Goal: Find specific page/section: Find specific page/section

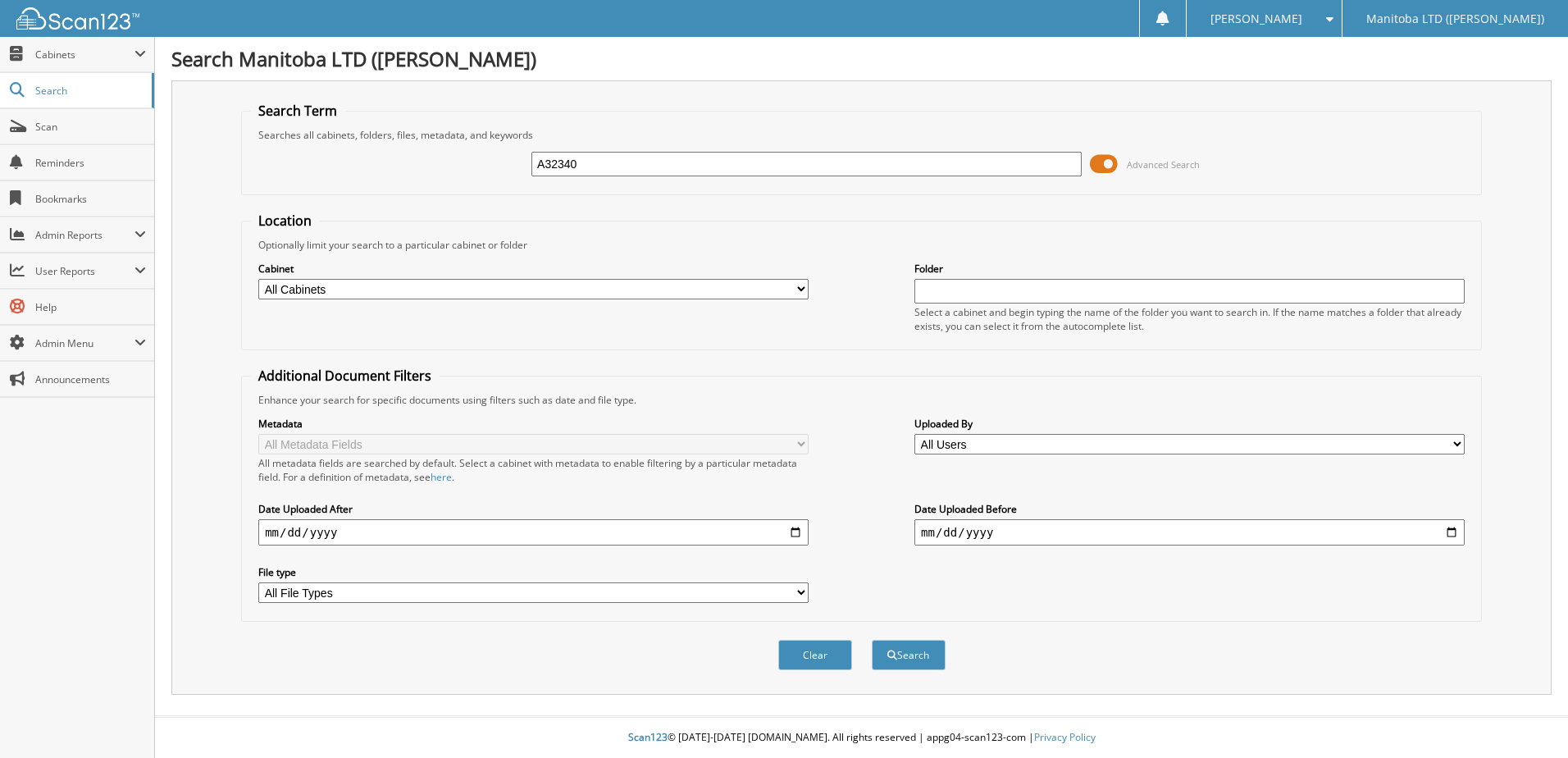
type input "A32340"
click at [871, 640] on button "Search" at bounding box center [908, 654] width 74 height 31
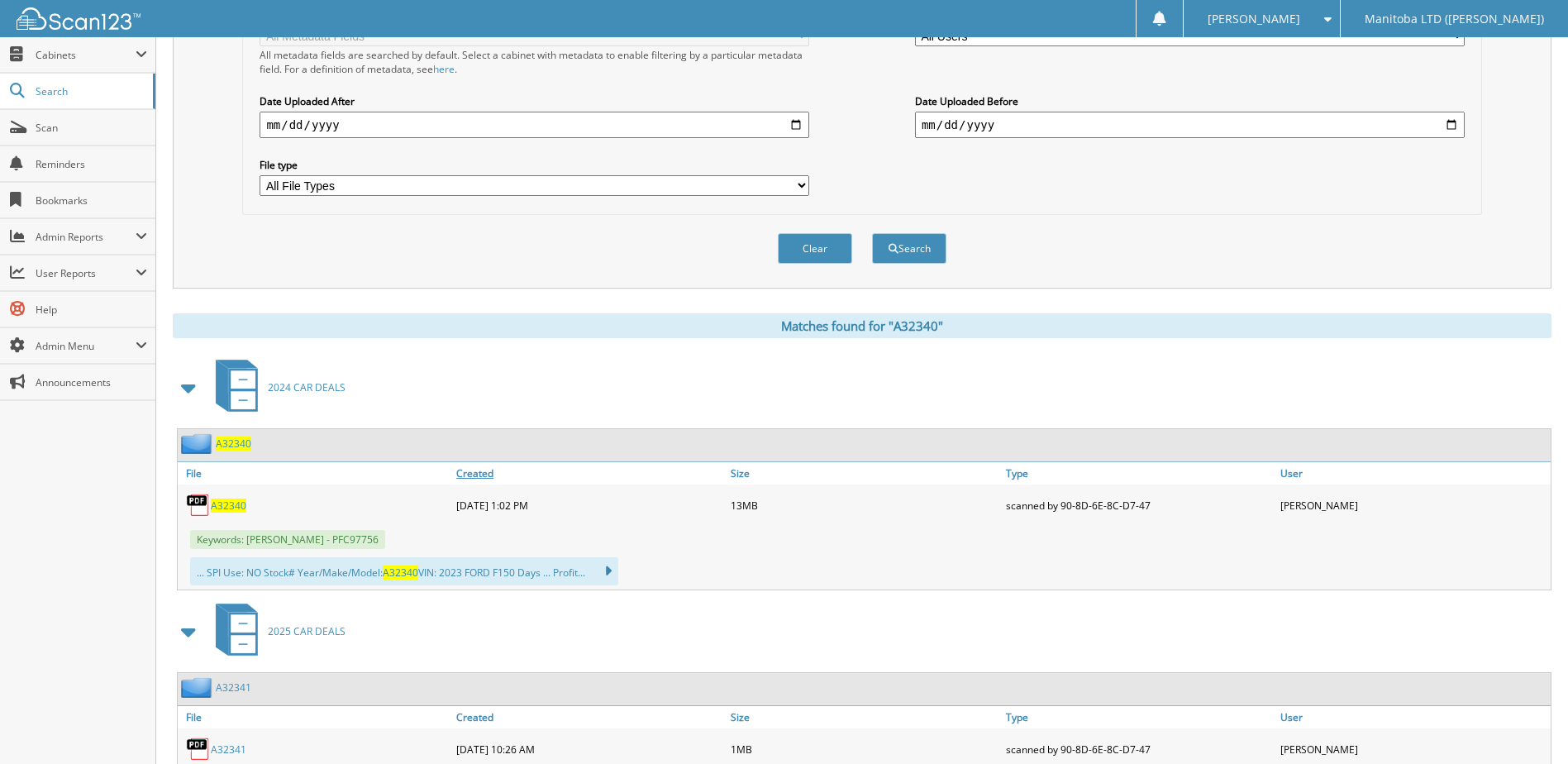
scroll to position [413, 0]
click at [229, 498] on span "A32340" at bounding box center [228, 503] width 36 height 14
